Goal: Check status: Check status

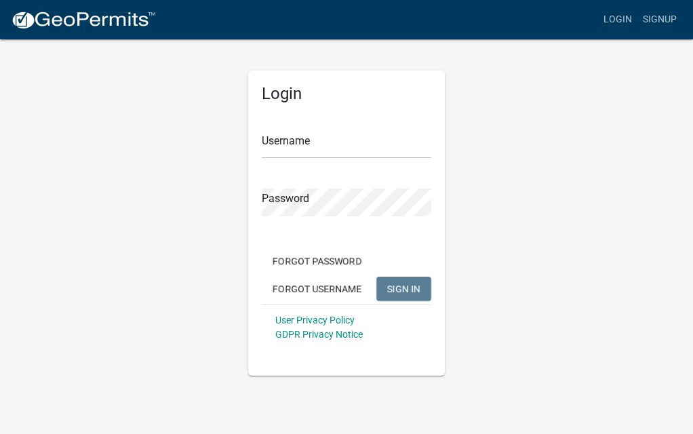
click at [517, 152] on div "Login Username Password Forgot Password Forgot Username SIGN IN User Privacy Po…" at bounding box center [346, 207] width 651 height 338
click at [544, 178] on div "Login Username Password Forgot Password Forgot Username SIGN IN User Privacy Po…" at bounding box center [346, 207] width 651 height 338
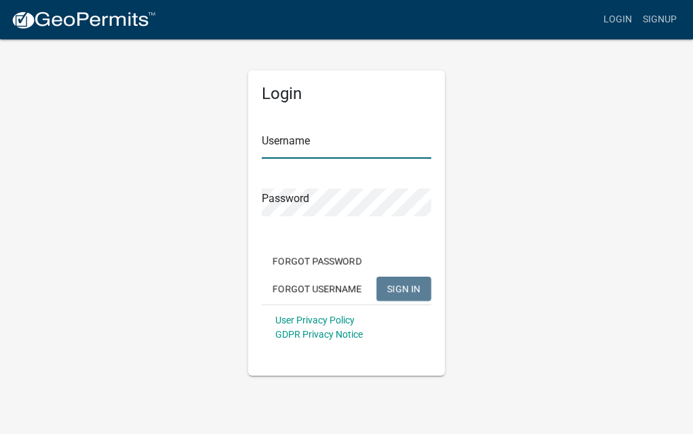
click at [283, 148] on input "Username" at bounding box center [346, 145] width 169 height 28
click at [337, 149] on input "Username" at bounding box center [346, 145] width 169 height 28
type input "kenruth260"
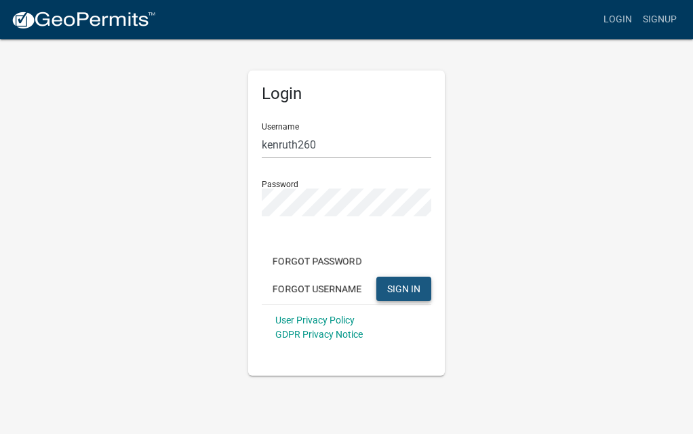
click at [404, 287] on span "SIGN IN" at bounding box center [403, 288] width 33 height 11
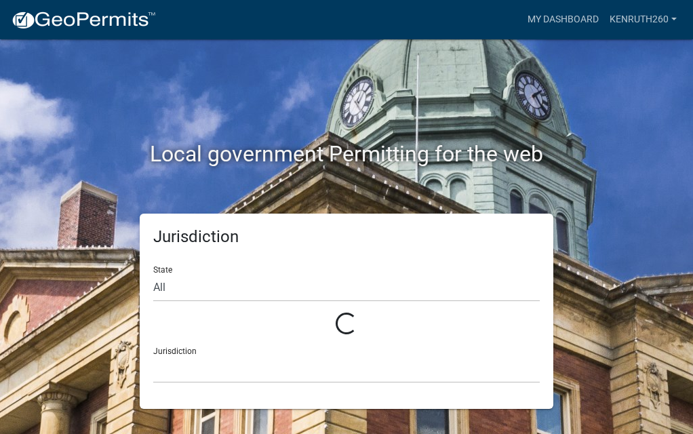
click at [163, 89] on div "Local government Permitting for the web" at bounding box center [346, 126] width 651 height 174
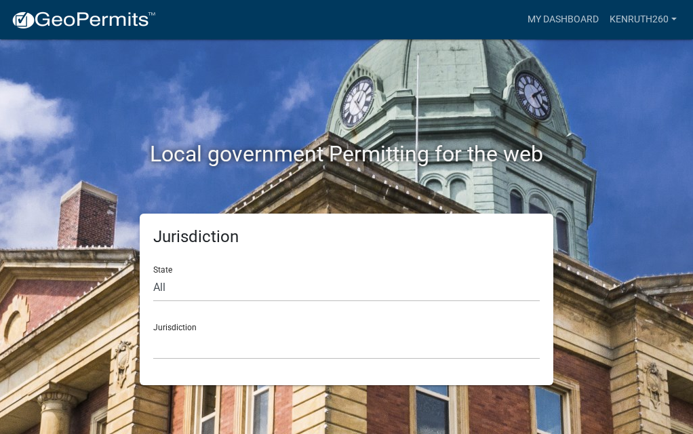
click at [300, 151] on h2 "Local government Permitting for the web" at bounding box center [346, 154] width 630 height 26
click at [37, 182] on div "Local government Permitting for the web" at bounding box center [346, 126] width 651 height 174
drag, startPoint x: 150, startPoint y: 113, endPoint x: 359, endPoint y: 92, distance: 210.5
click at [359, 92] on div "Local government Permitting for the web" at bounding box center [346, 126] width 651 height 174
click at [162, 288] on select "All [US_STATE] [US_STATE] [US_STATE] [US_STATE] [US_STATE] [US_STATE] [US_STATE…" at bounding box center [346, 288] width 386 height 28
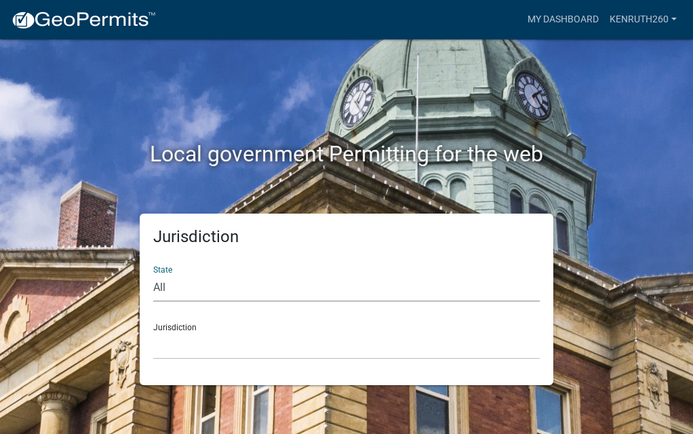
select select "[US_STATE]"
click at [153, 274] on select "All [US_STATE] [US_STATE] [US_STATE] [US_STATE] [US_STATE] [US_STATE] [US_STATE…" at bounding box center [346, 288] width 386 height 28
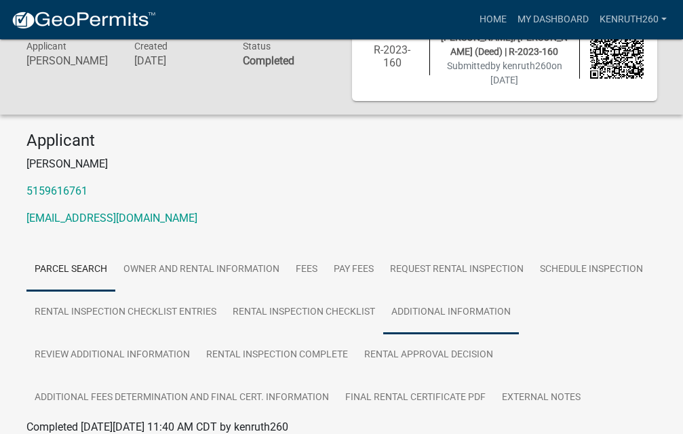
scroll to position [118, 0]
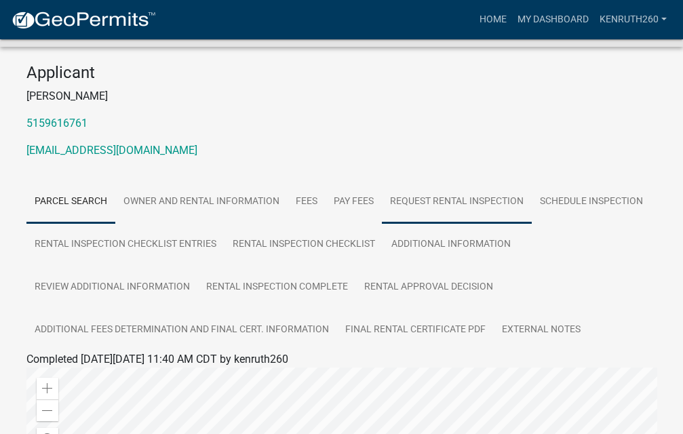
click at [449, 198] on link "Request Rental Inspection" at bounding box center [457, 201] width 150 height 43
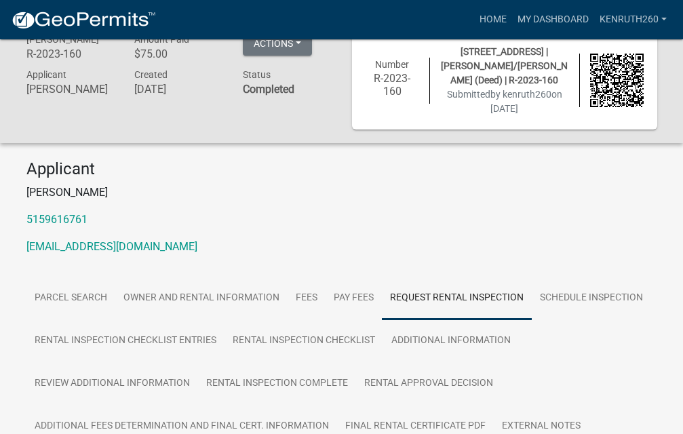
scroll to position [0, 0]
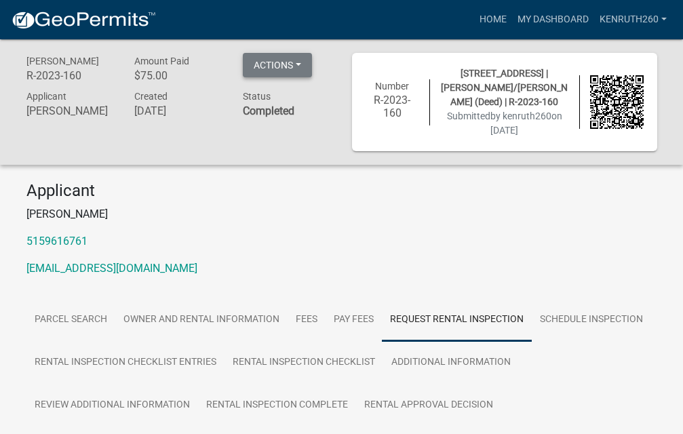
click at [298, 61] on button "Actions" at bounding box center [277, 65] width 69 height 24
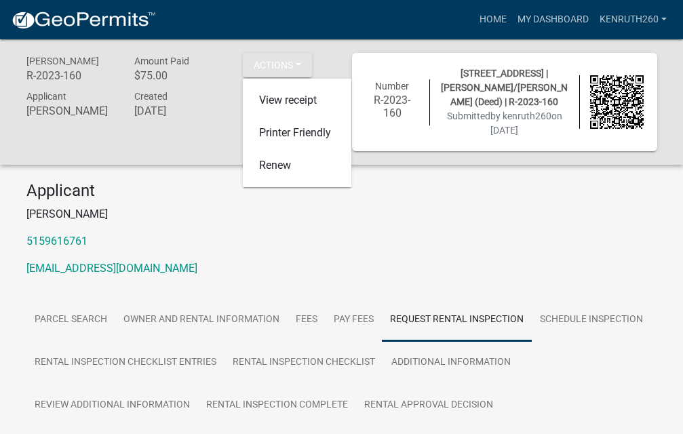
click at [216, 186] on h4 "Applicant" at bounding box center [341, 191] width 630 height 20
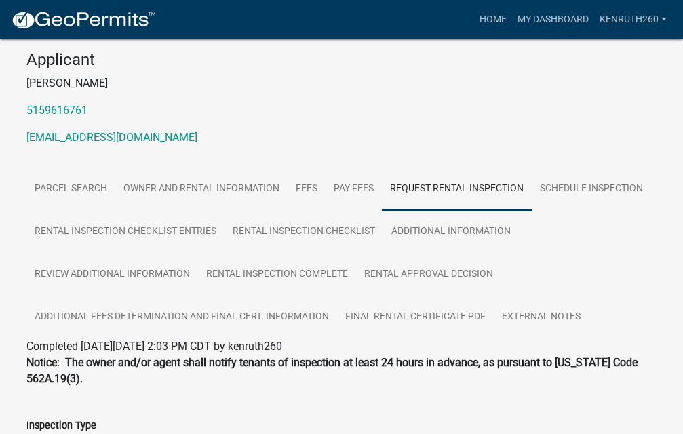
scroll to position [136, 0]
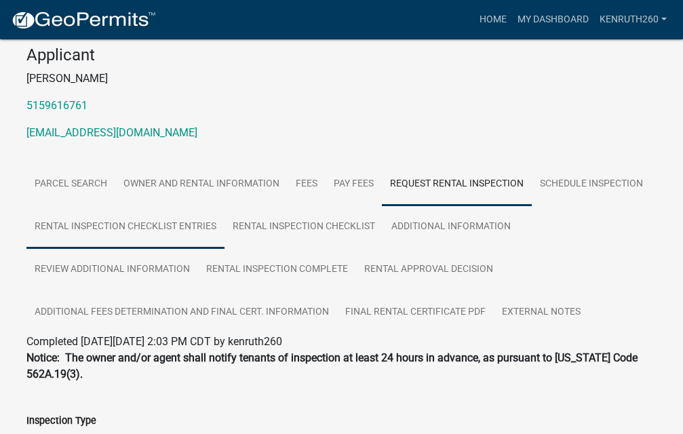
click at [113, 222] on link "Rental Inspection Checklist Entries" at bounding box center [125, 226] width 198 height 43
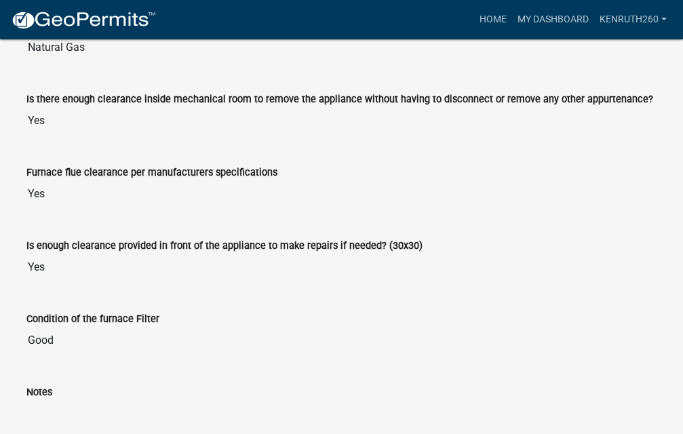
scroll to position [0, 0]
